Goal: Find specific page/section: Find specific page/section

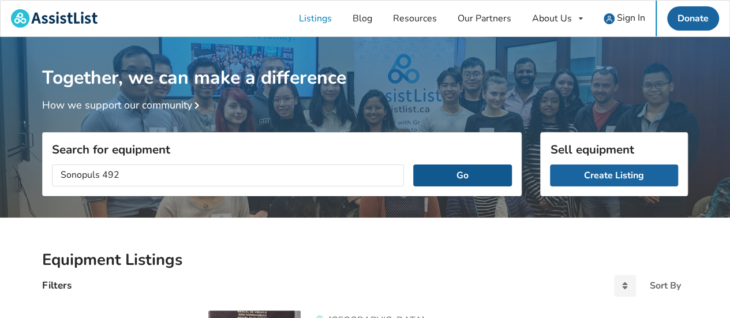
type input "Sonopuls 492"
click at [493, 174] on button "Go" at bounding box center [462, 175] width 99 height 22
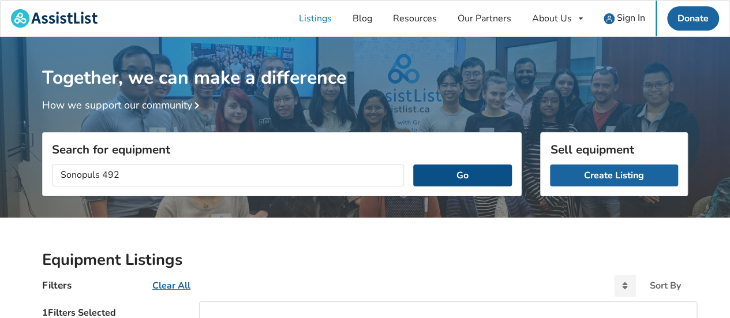
click at [463, 173] on button "Go" at bounding box center [462, 175] width 99 height 22
click at [458, 176] on button "Go" at bounding box center [462, 175] width 99 height 22
click at [457, 178] on button "Go" at bounding box center [462, 175] width 99 height 22
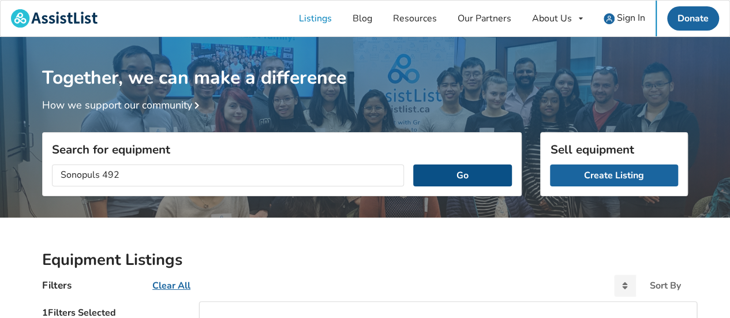
click at [457, 178] on button "Go" at bounding box center [462, 175] width 99 height 22
click at [457, 179] on button "Go" at bounding box center [462, 175] width 99 height 22
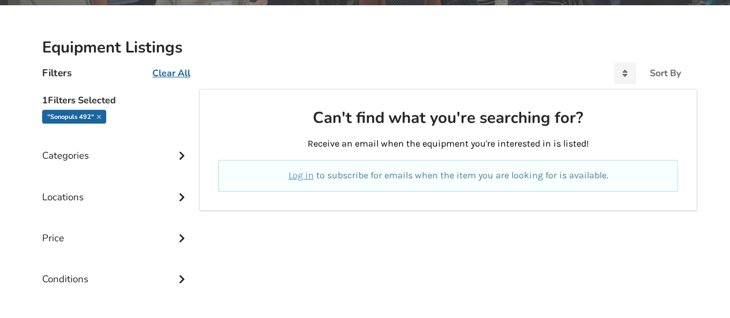
scroll to position [231, 0]
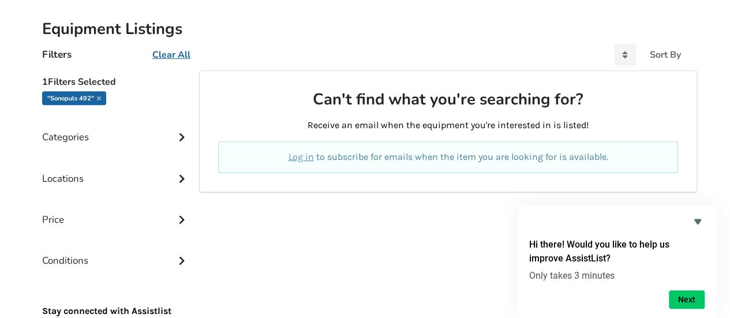
click at [77, 139] on div "Categories" at bounding box center [116, 128] width 148 height 41
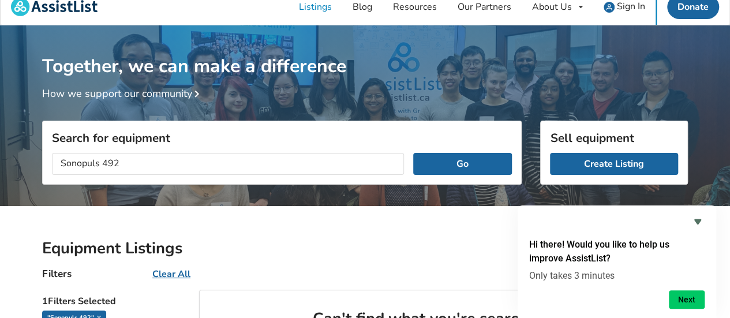
scroll to position [0, 0]
